Goal: Browse casually: Explore the website without a specific task or goal

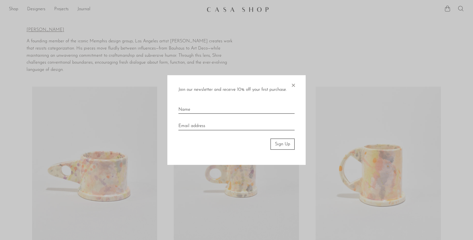
click at [267, 45] on div at bounding box center [236, 120] width 473 height 240
click at [290, 85] on div "Join our newsletter and receive 10% off your first purchase. × Sign Up" at bounding box center [236, 120] width 138 height 90
click at [294, 87] on span "×" at bounding box center [293, 84] width 6 height 18
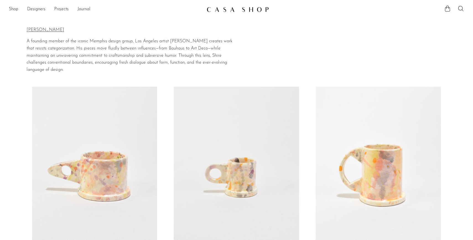
click at [8, 12] on div "Shop Featured New Arrivals Bestsellers Coming Soon Jewelry Jewelry All Earrings…" at bounding box center [236, 9] width 473 height 10
click at [13, 8] on link "Shop" at bounding box center [13, 9] width 9 height 7
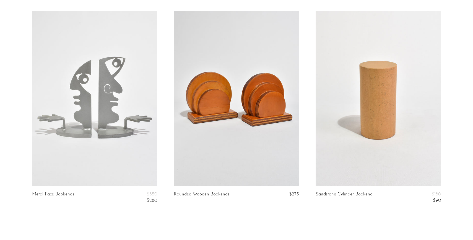
scroll to position [708, 0]
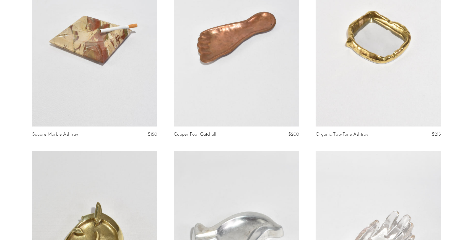
scroll to position [502, 0]
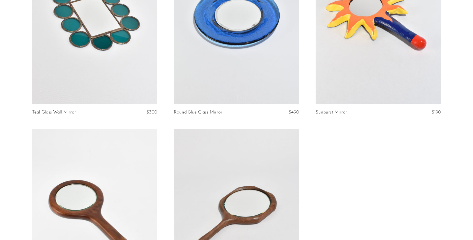
scroll to position [300, 0]
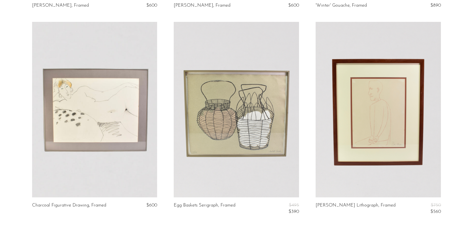
scroll to position [702, 0]
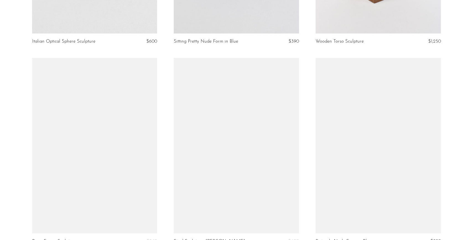
scroll to position [1351, 0]
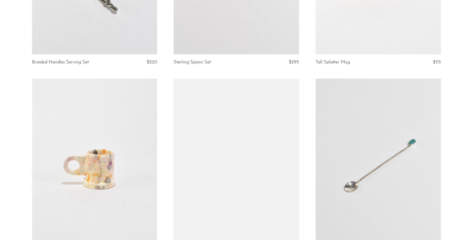
scroll to position [1012, 0]
